Goal: Task Accomplishment & Management: Complete application form

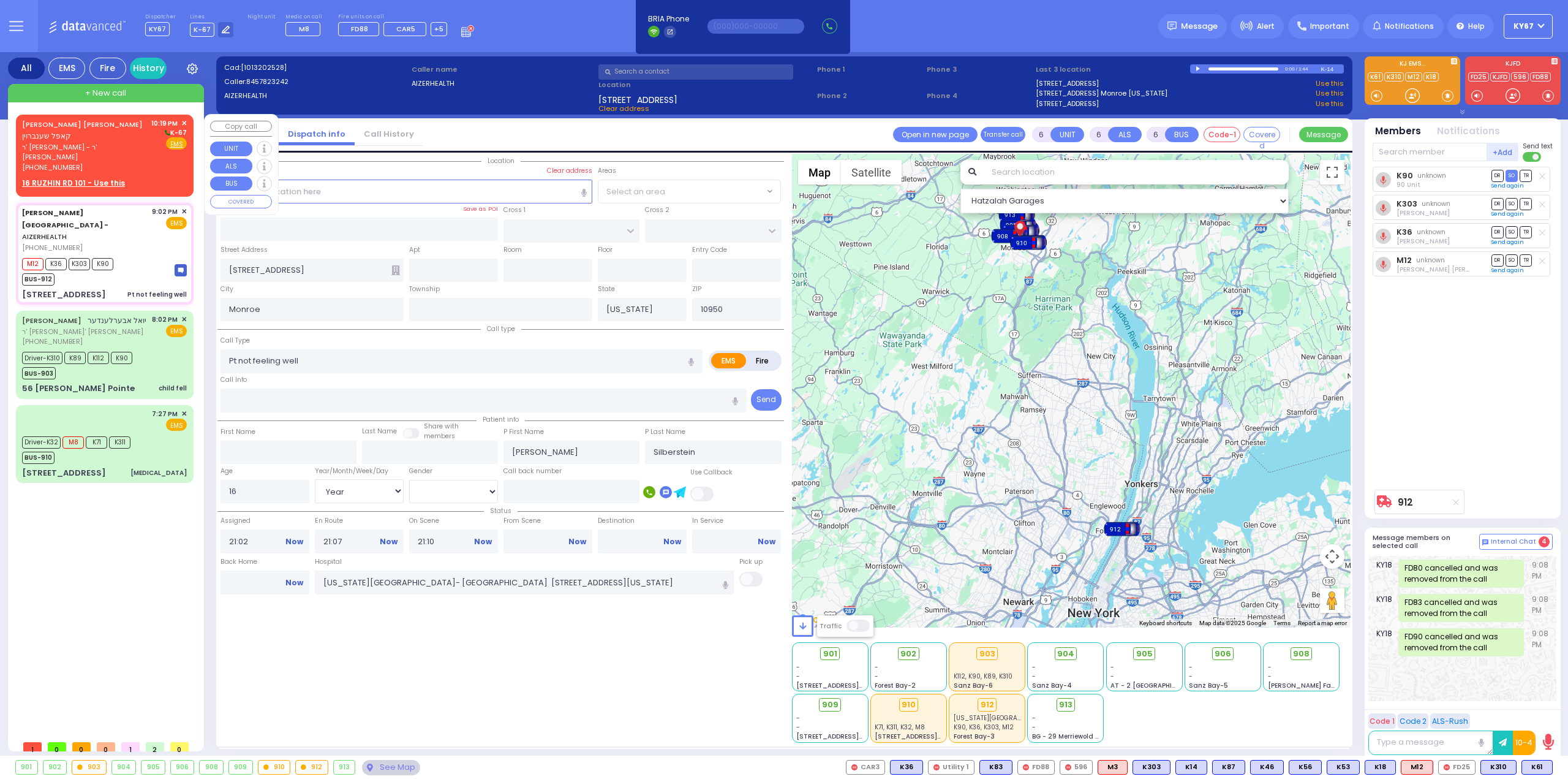
select select "Year"
select select "[DEMOGRAPHIC_DATA]"
select select
radio input "true"
select select "Year"
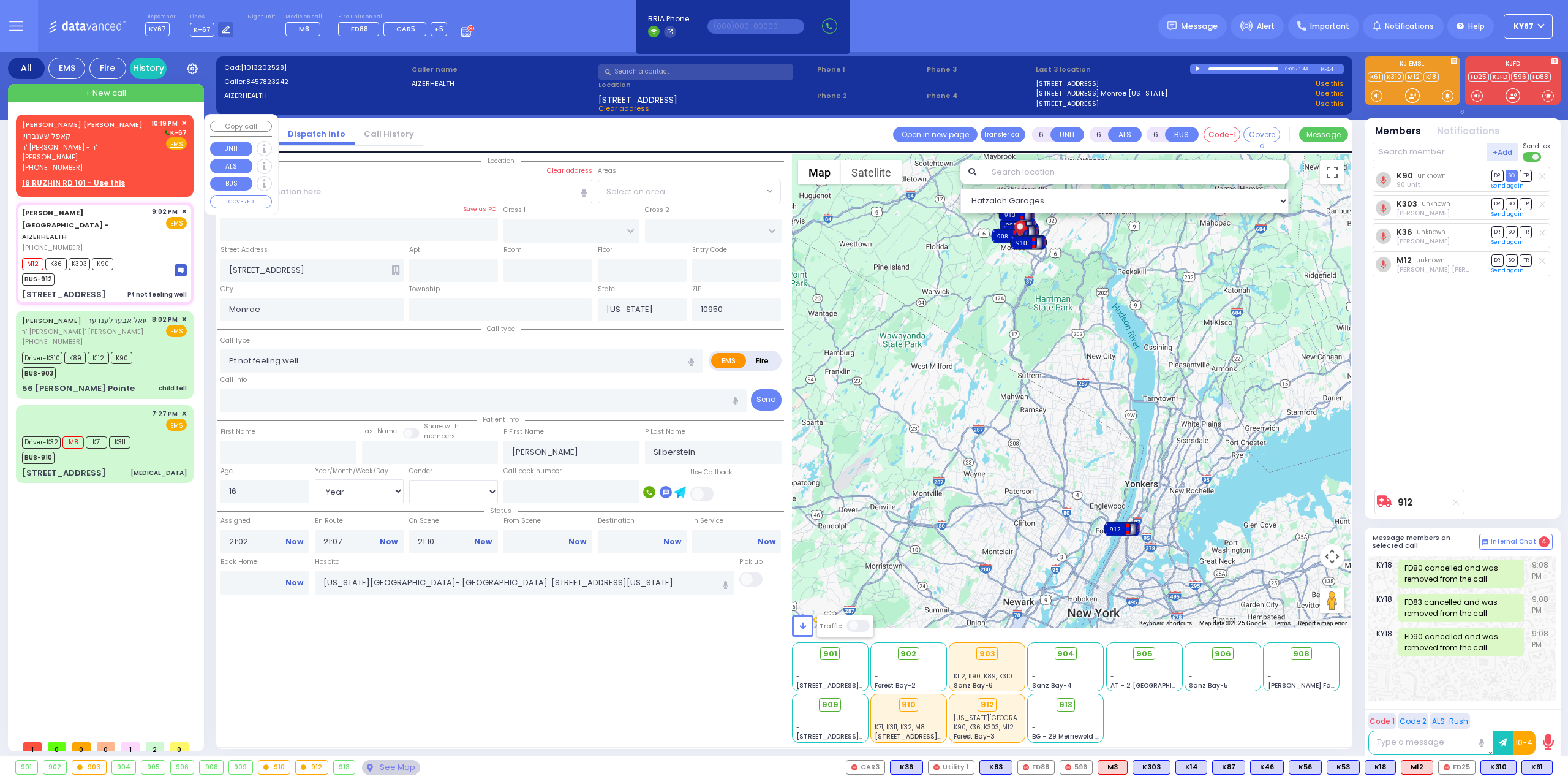
select select "[DEMOGRAPHIC_DATA]"
select select "Hatzalah Garages"
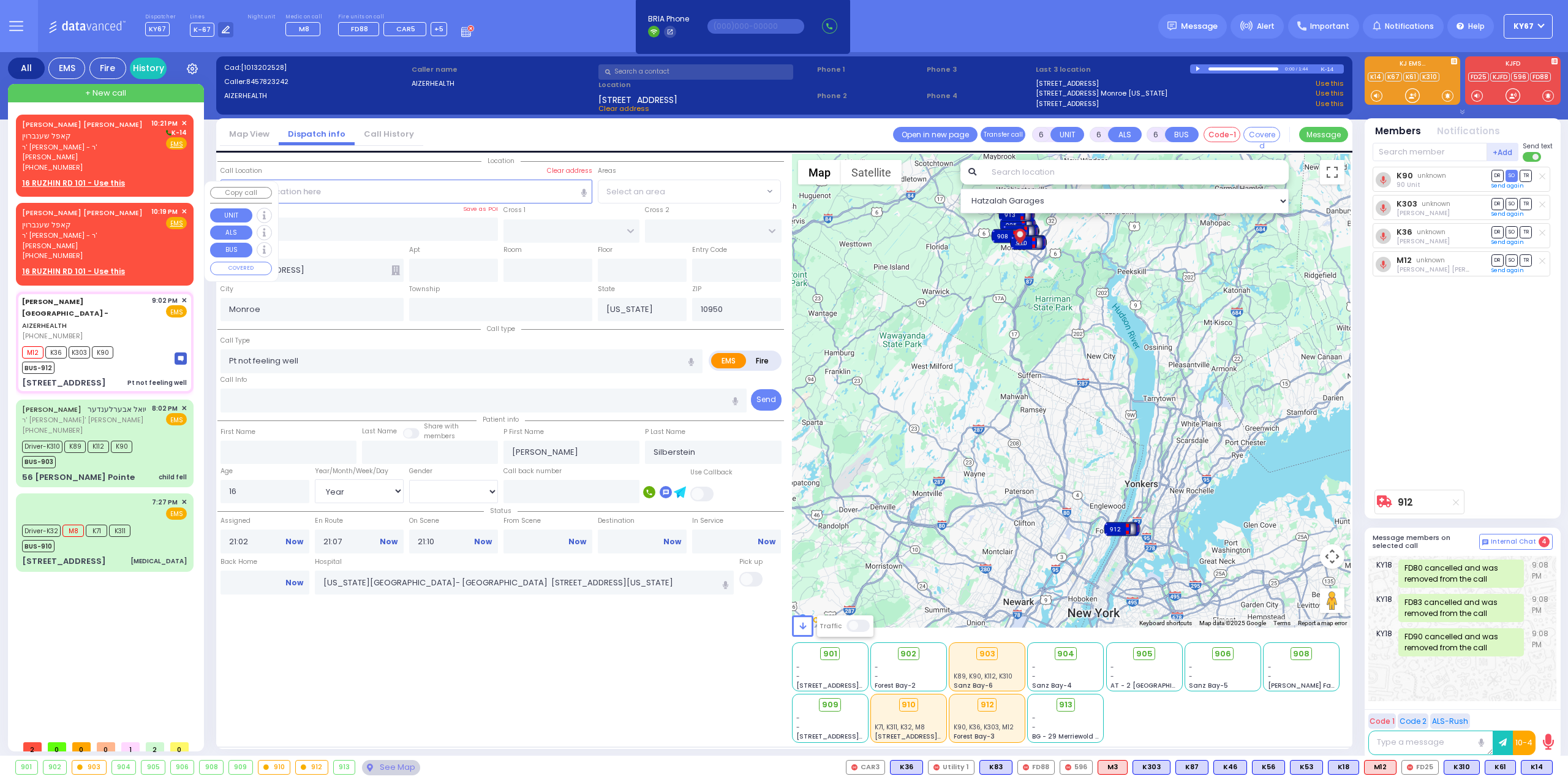
click at [186, 206] on span "✕" at bounding box center [184, 211] width 6 height 10
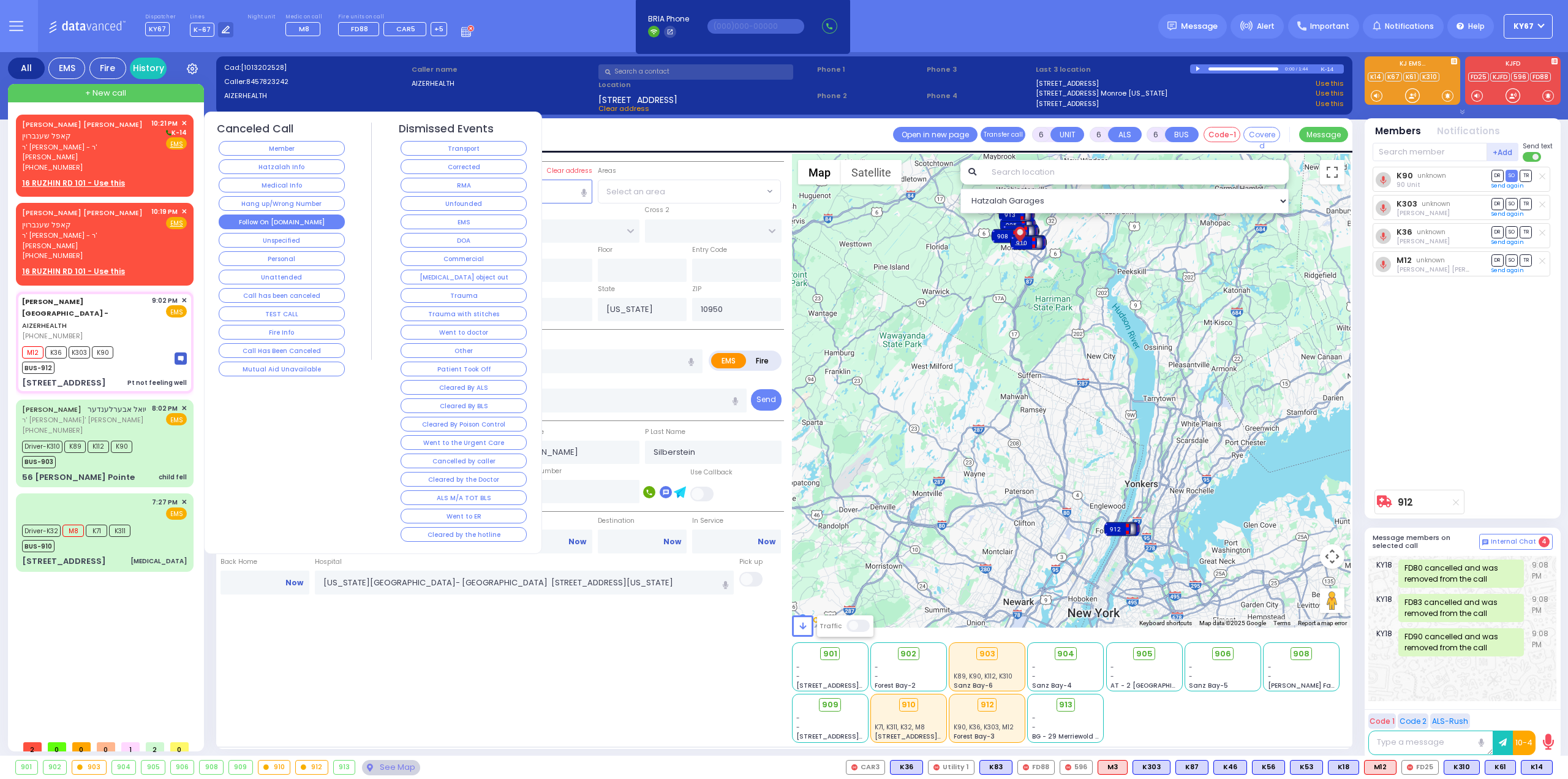
click at [295, 221] on button "Follow On [DOMAIN_NAME]" at bounding box center [281, 221] width 126 height 14
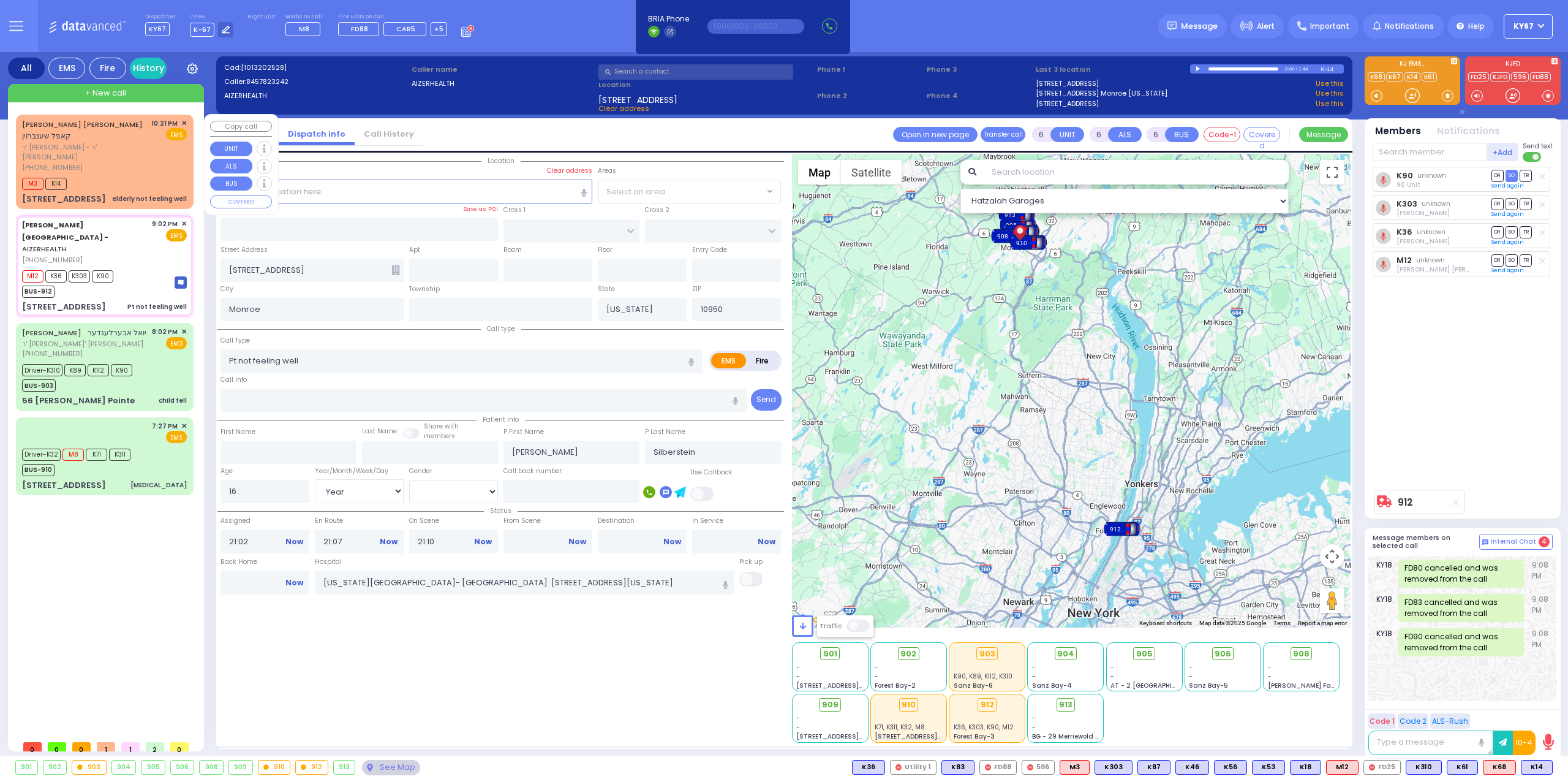
click at [146, 175] on div "M3 K14" at bounding box center [104, 182] width 165 height 15
type input "2"
type input "1"
select select
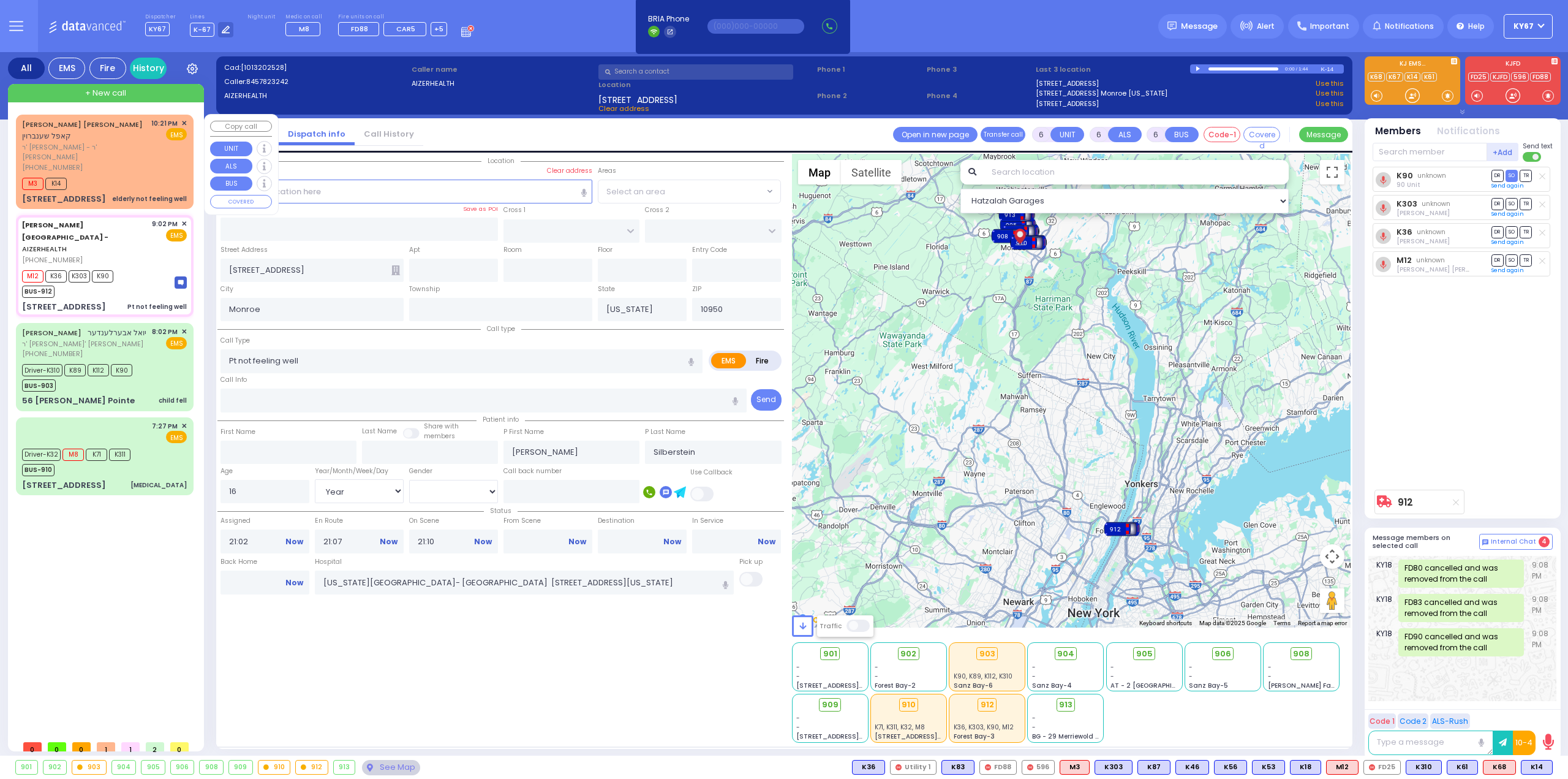
type input "elderly not feeling well"
radio input "true"
type input "[PERSON_NAME]"
select select
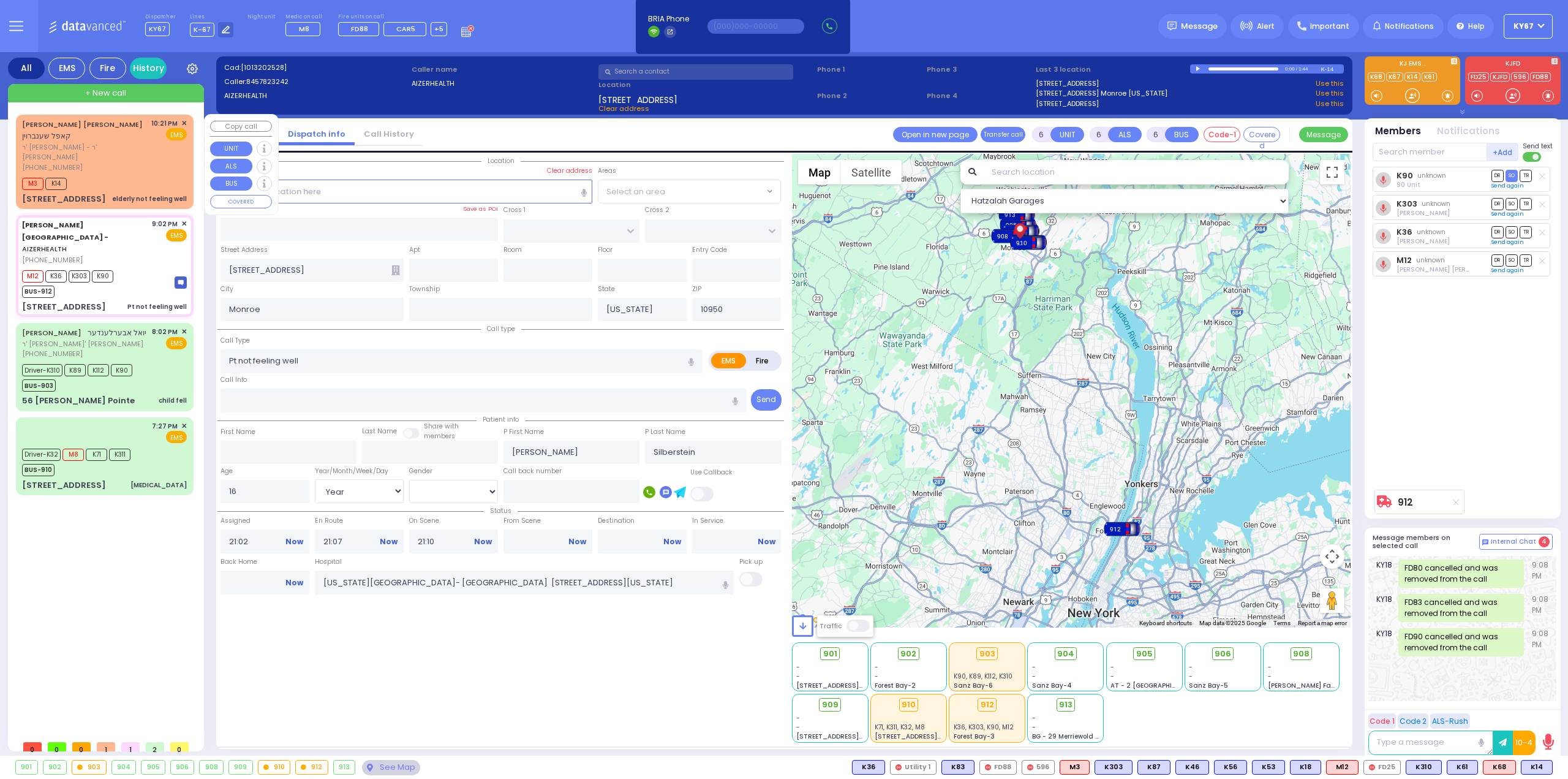
select select
type input "22:21"
type input "22:25"
select select "Hatzalah Garages"
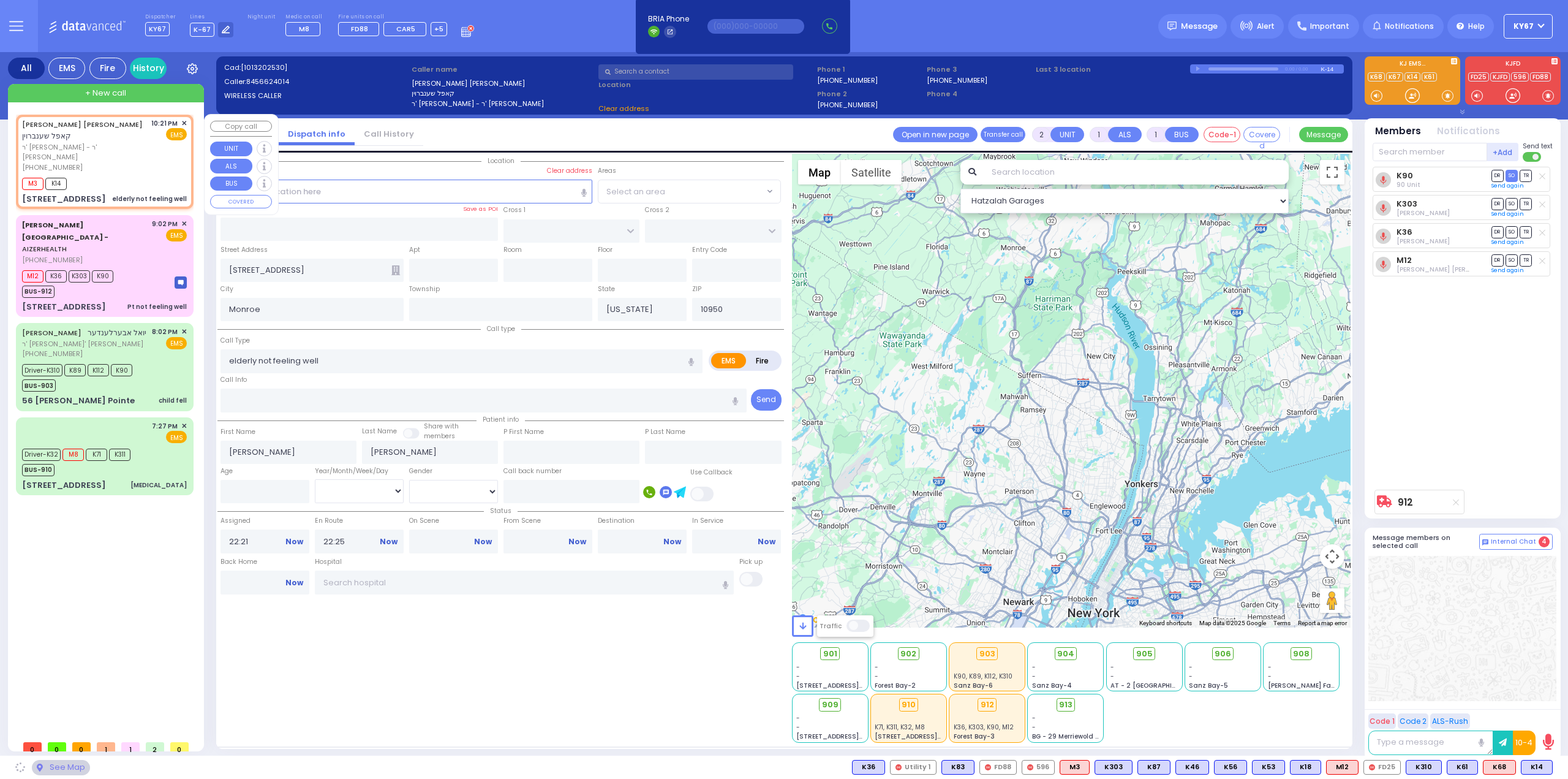
type input "KRAKOW BLVD"
type input "ANIPOLI DR"
type input "[STREET_ADDRESS]"
type input "101"
select select "ATZEI TAMURIM"
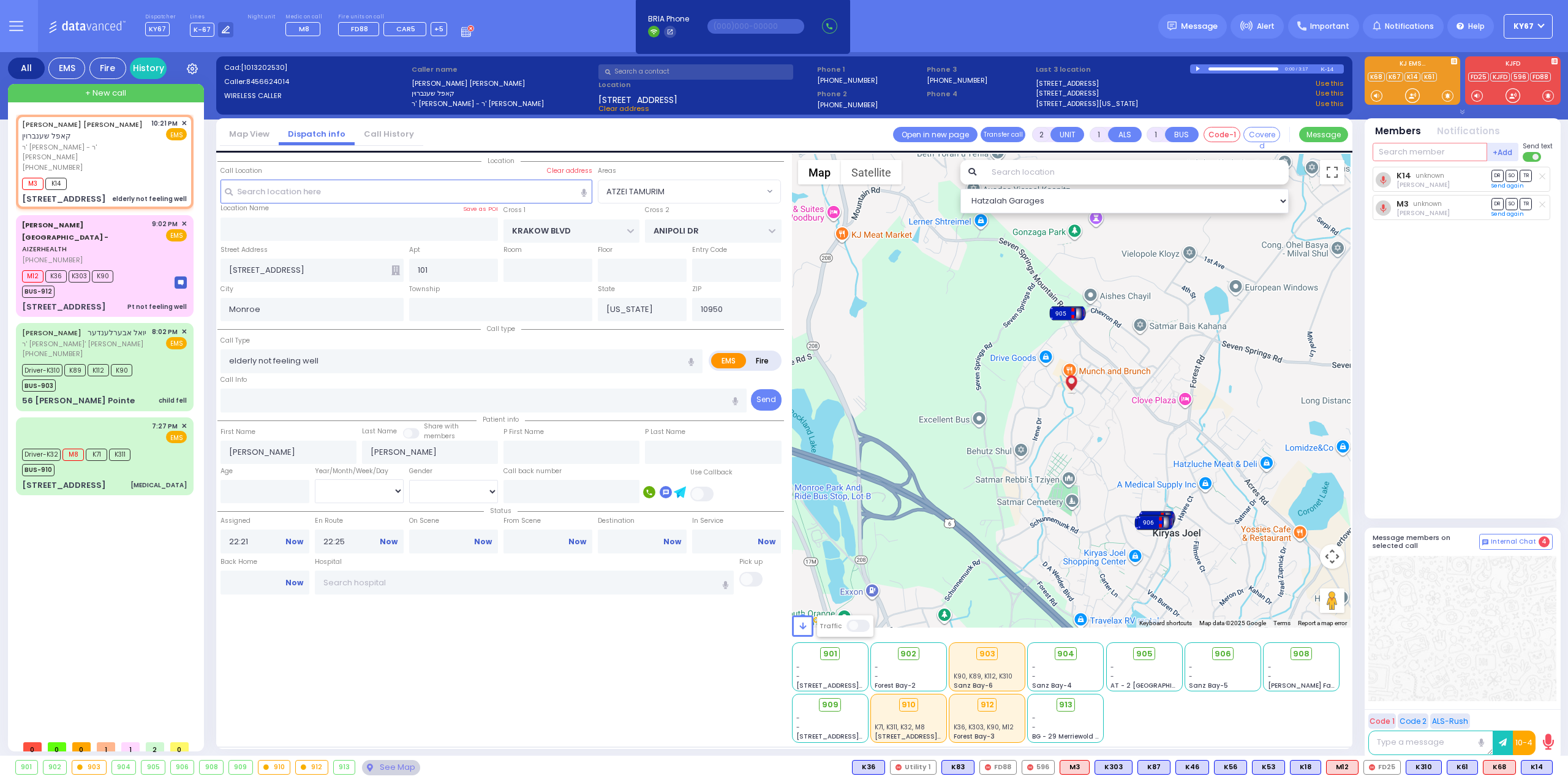
click at [1424, 160] on input "text" at bounding box center [1430, 151] width 115 height 18
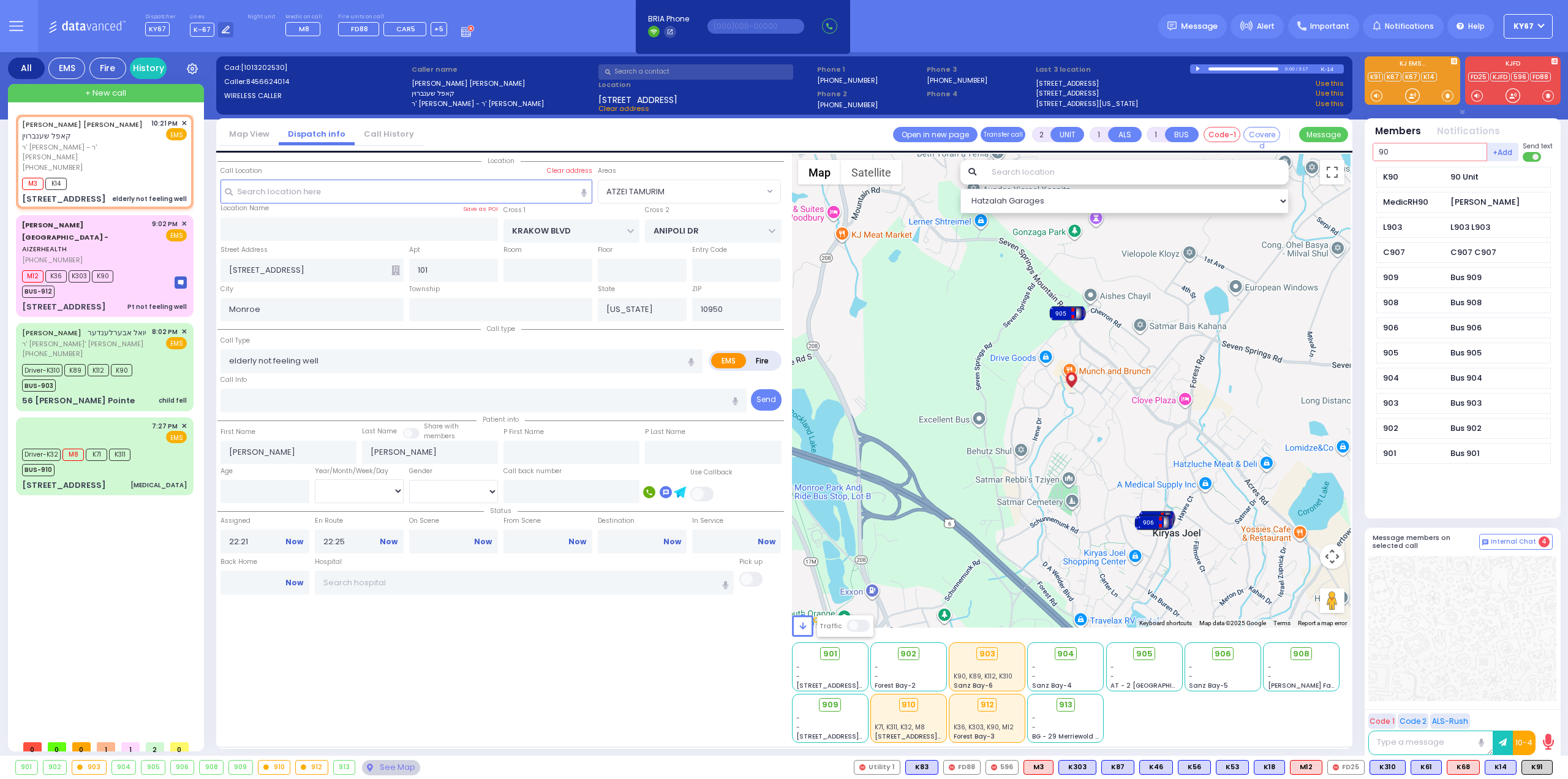
type input "90"
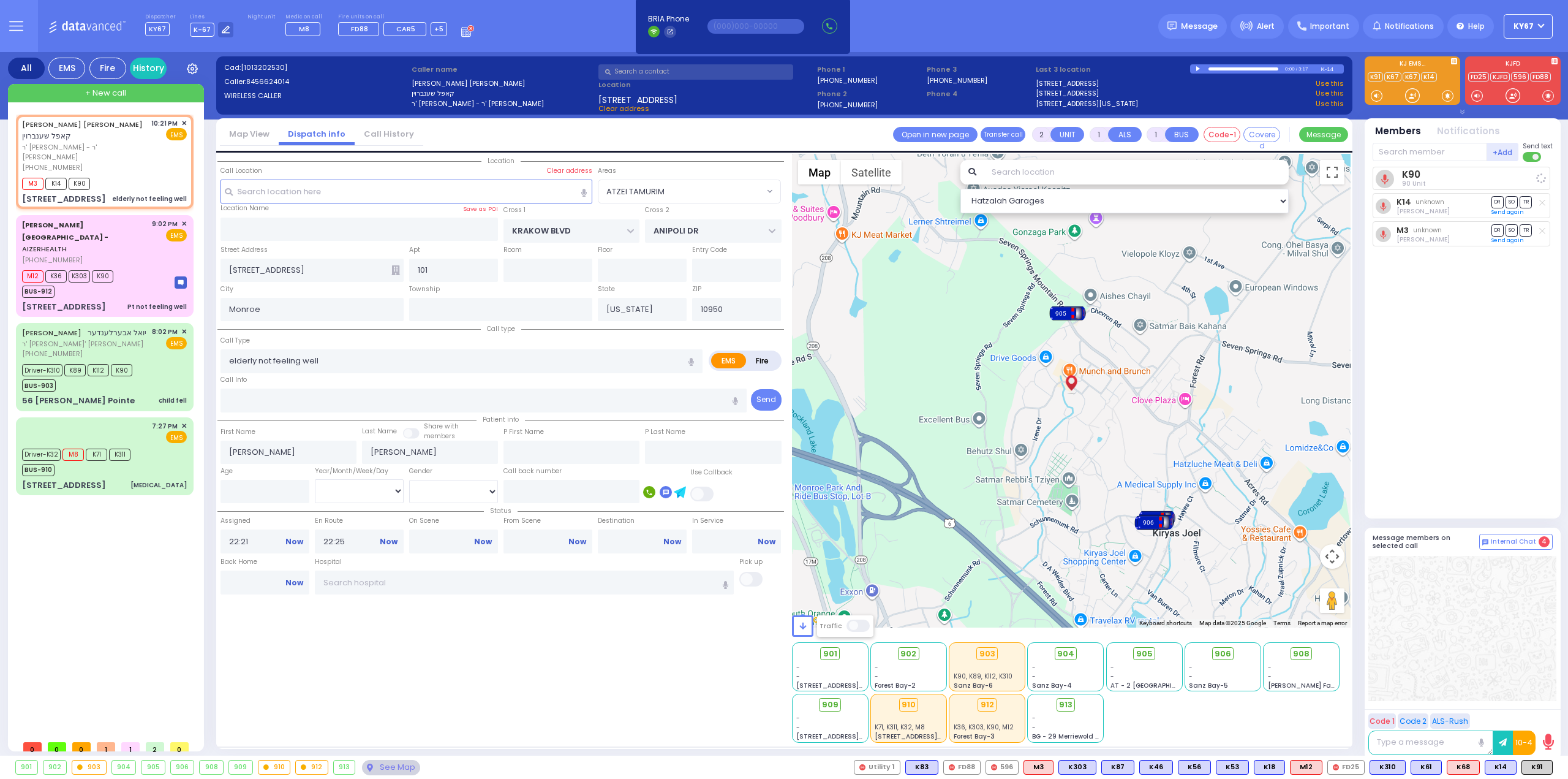
click at [1525, 312] on div "K90 90 Unit K14 unknown DR SO" at bounding box center [1464, 336] width 182 height 341
select select
radio input "true"
select select
select select "Hatzalah Garages"
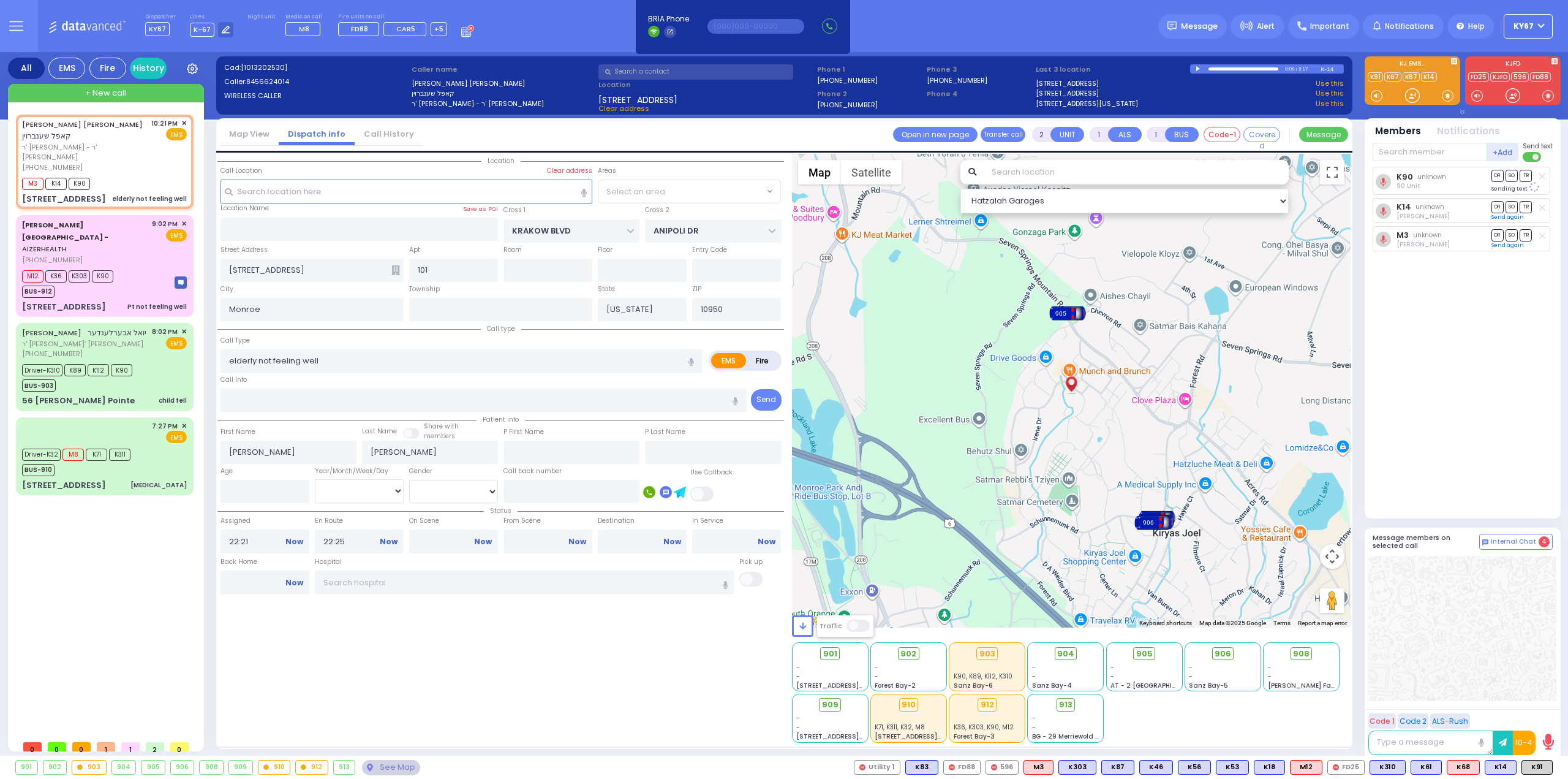
select select "ATZEI TAMURIM"
